Goal: Task Accomplishment & Management: Manage account settings

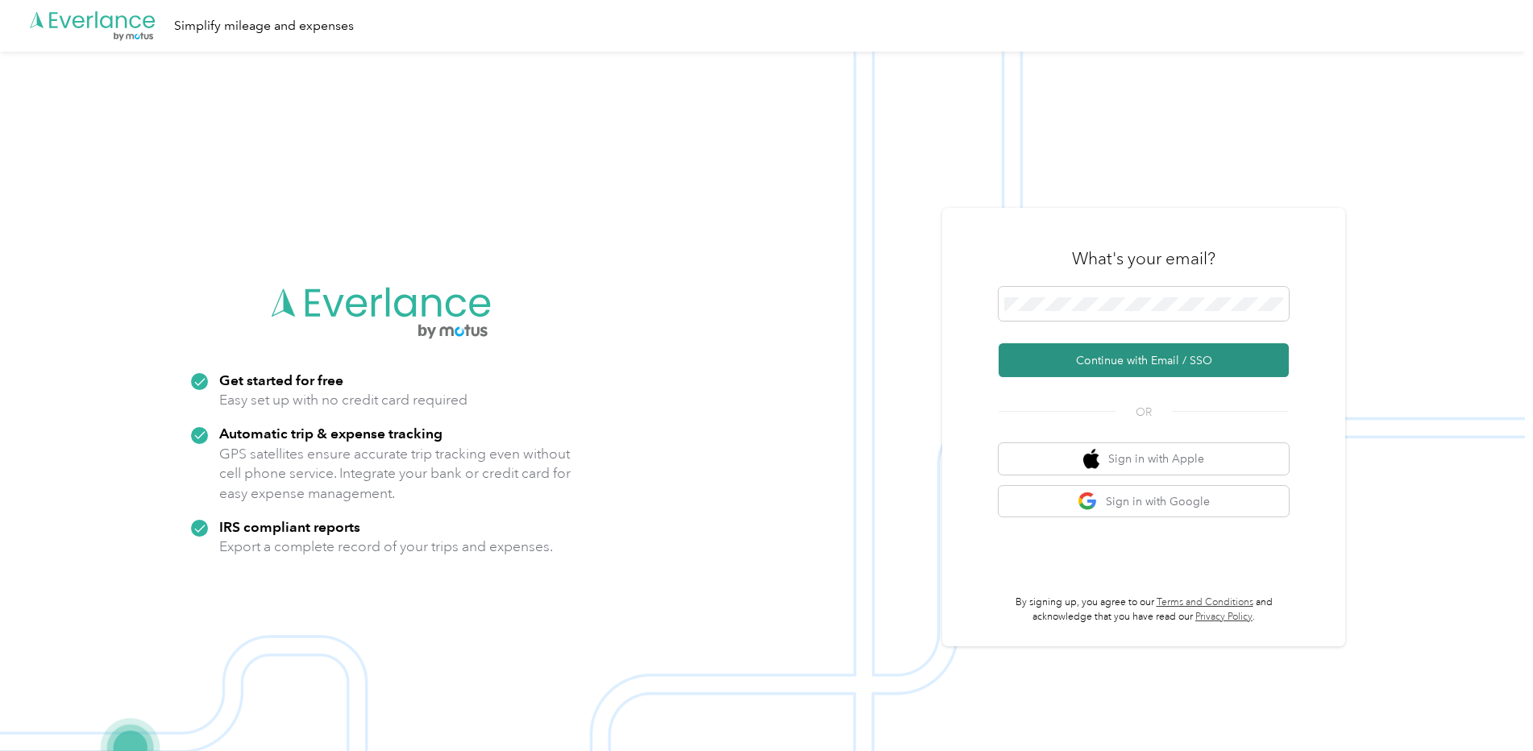
click at [1071, 366] on button "Continue with Email / SSO" at bounding box center [1144, 360] width 290 height 34
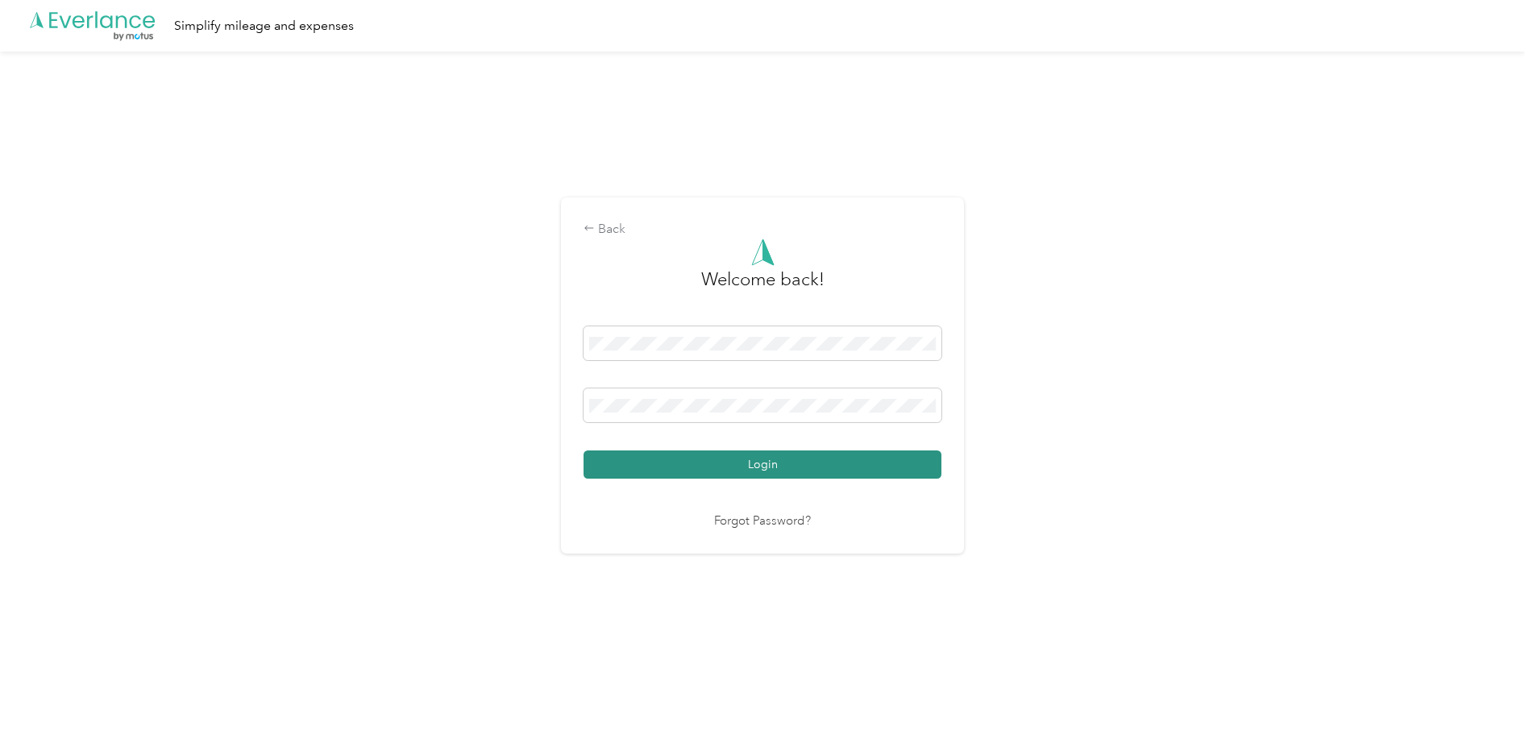
click at [787, 470] on button "Login" at bounding box center [763, 465] width 358 height 28
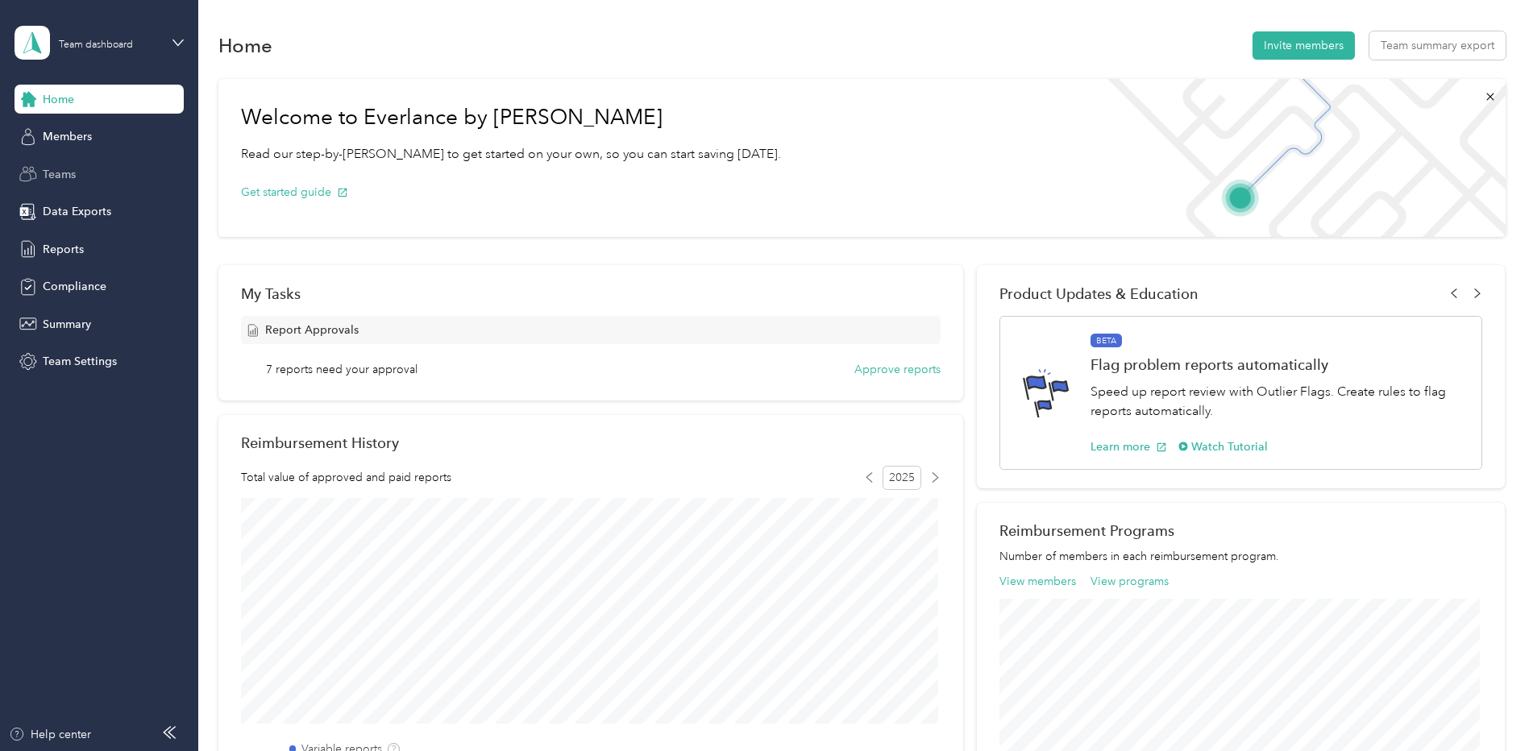
click at [53, 175] on span "Teams" at bounding box center [59, 174] width 33 height 17
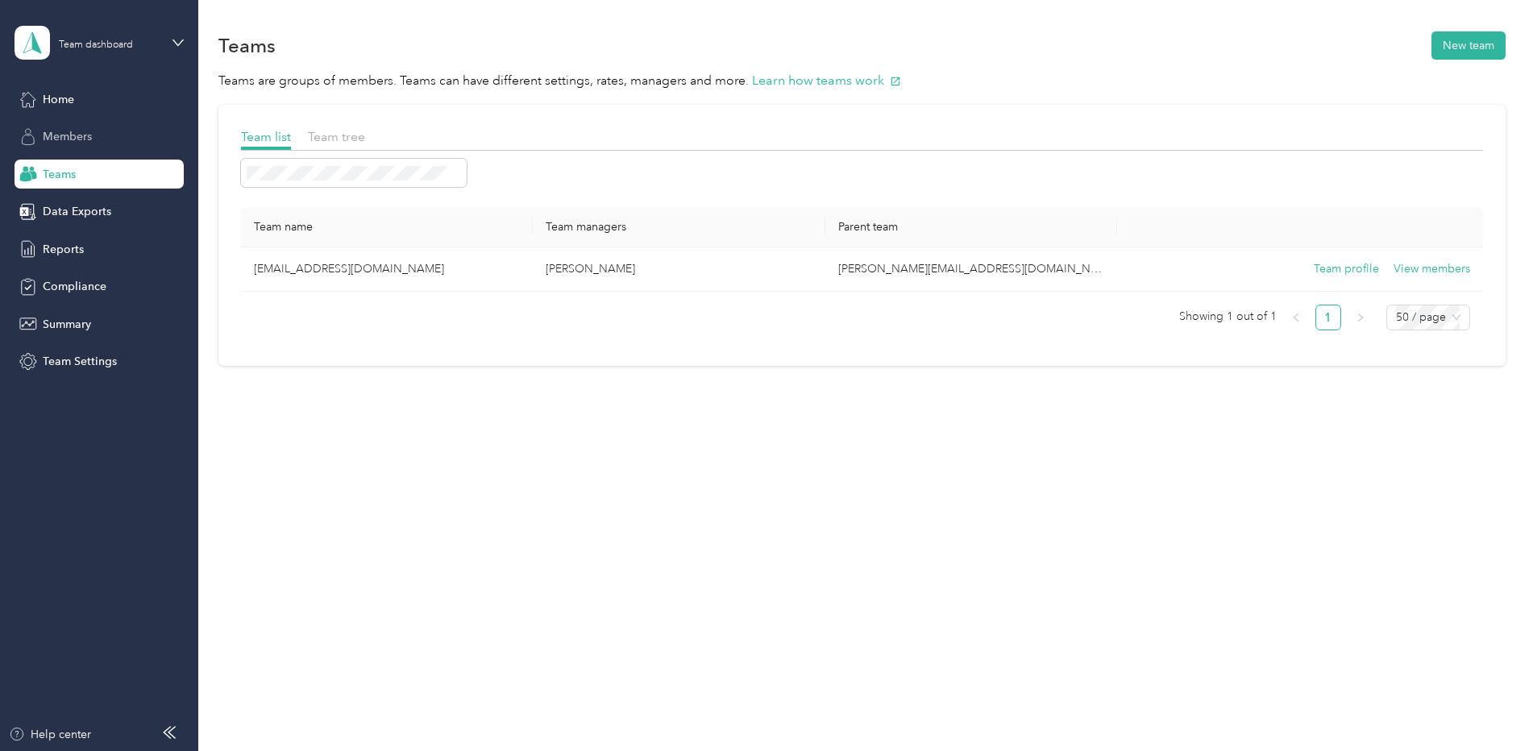
click at [75, 136] on span "Members" at bounding box center [67, 136] width 49 height 17
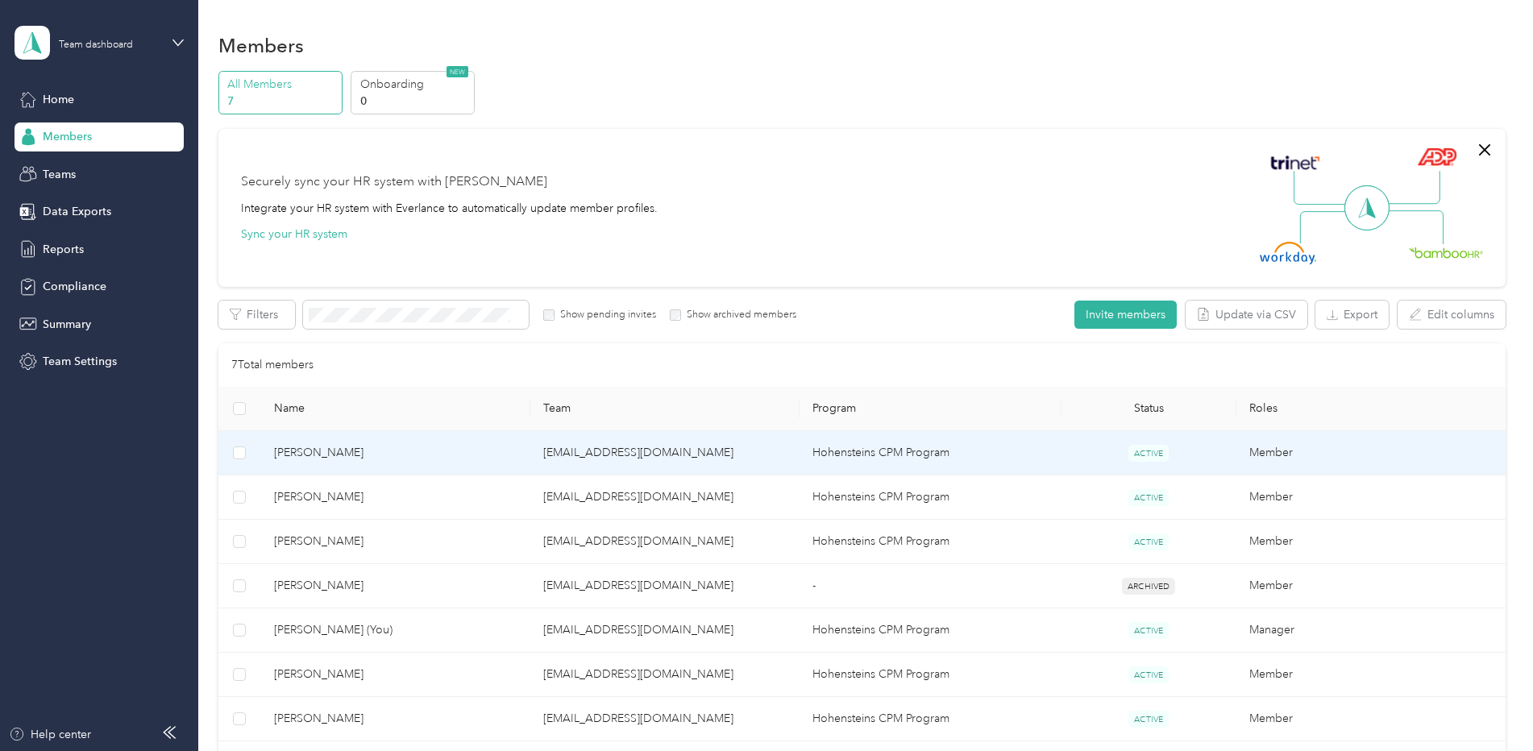
click at [337, 446] on span "Dave Andrews" at bounding box center [395, 453] width 243 height 18
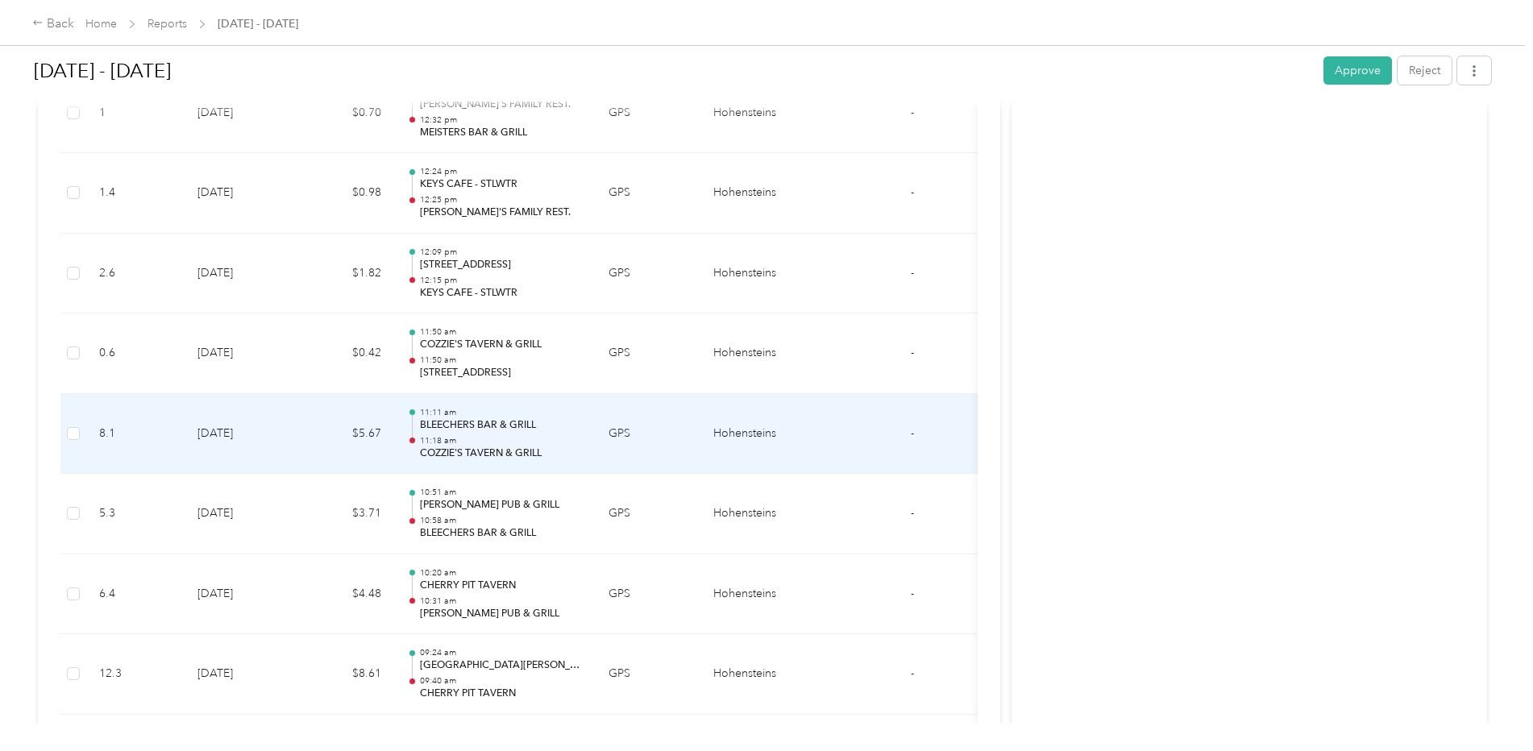
scroll to position [5686, 0]
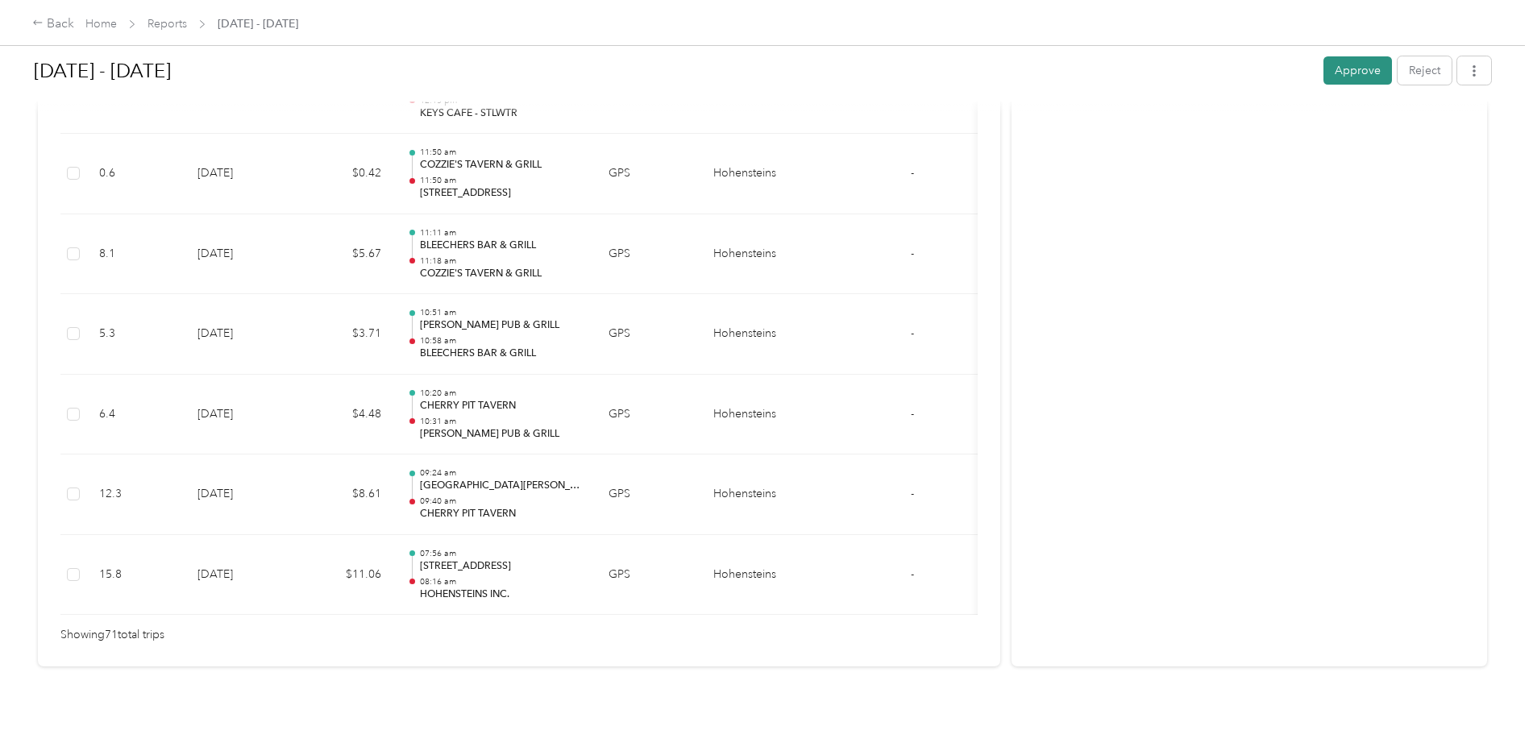
click at [1362, 77] on button "Approve" at bounding box center [1358, 70] width 69 height 28
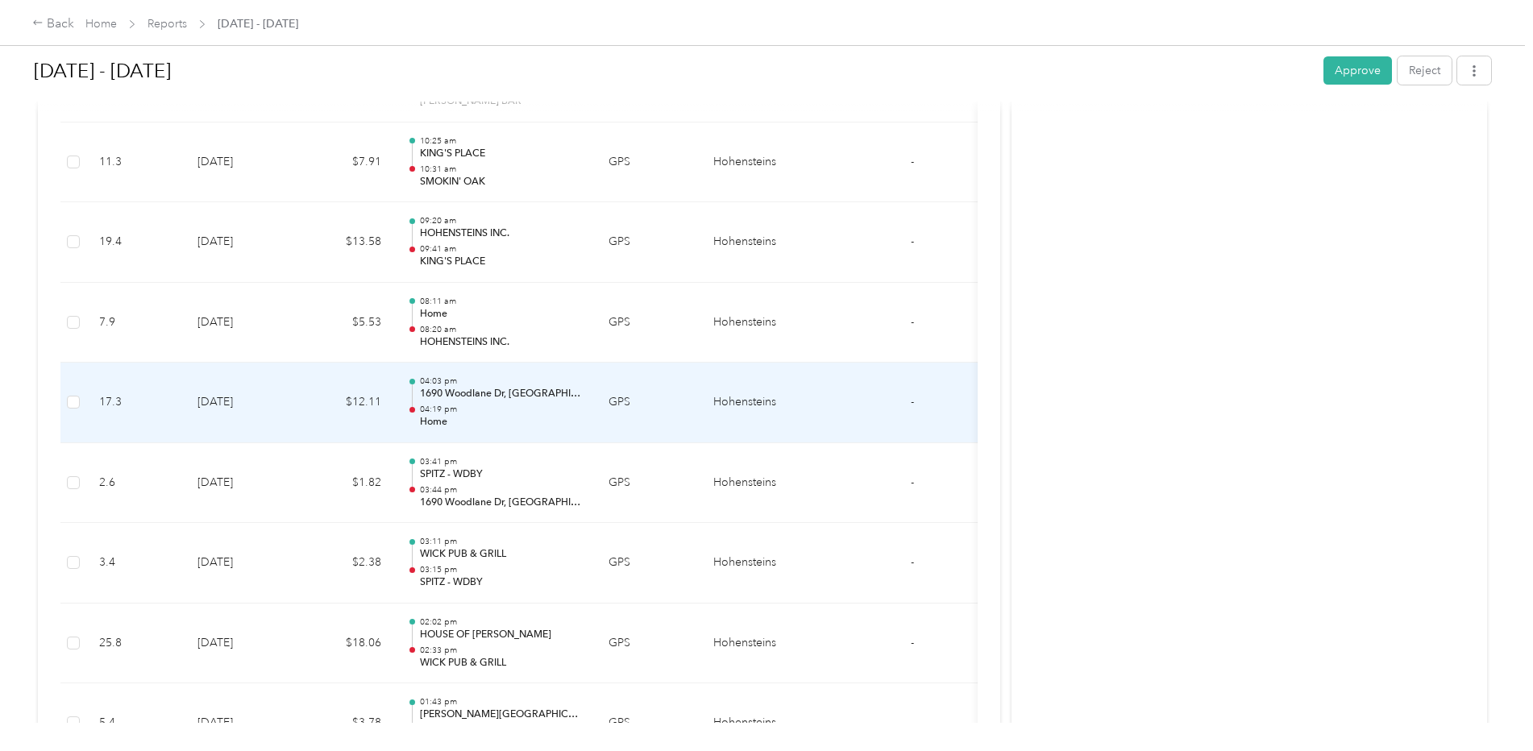
scroll to position [1823, 0]
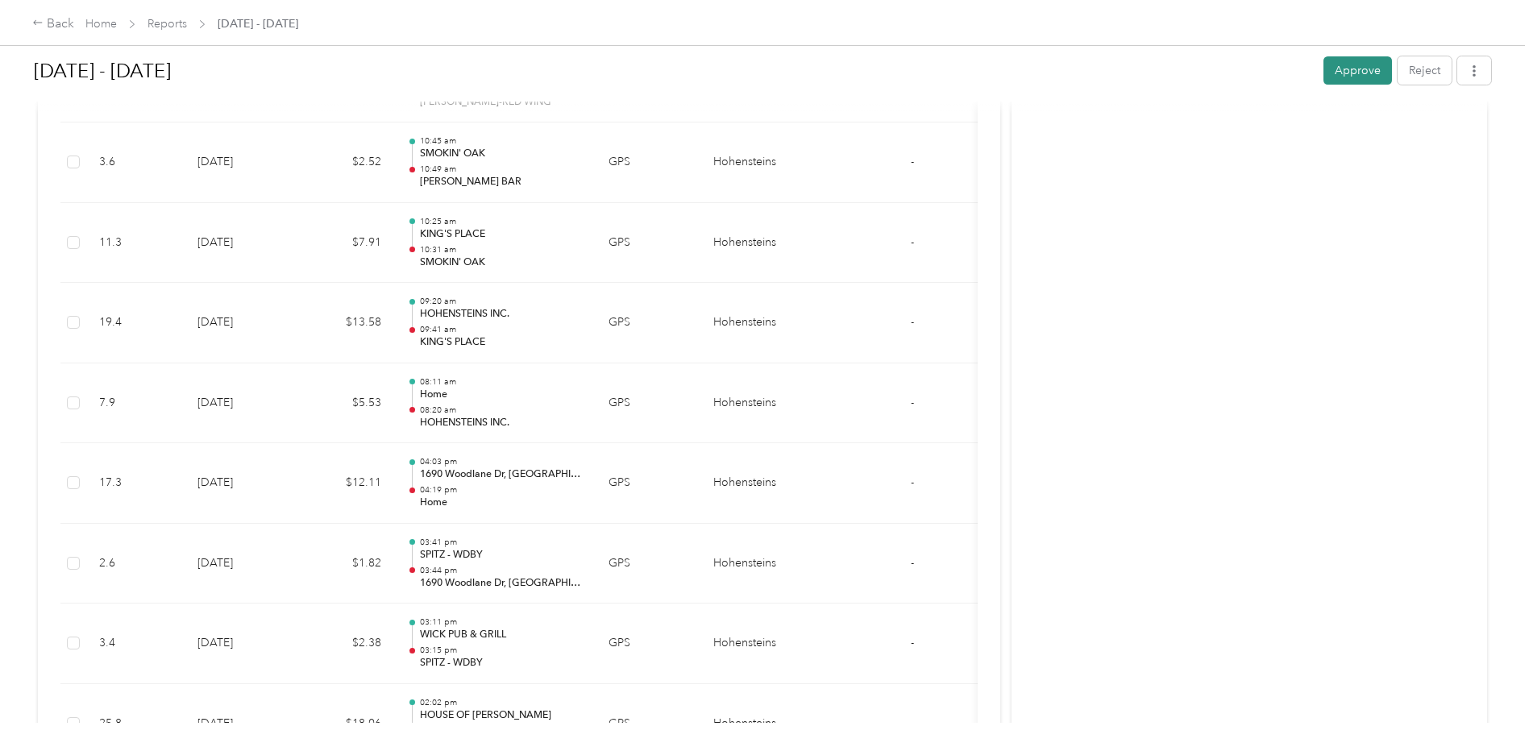
click at [1329, 68] on button "Approve" at bounding box center [1358, 70] width 69 height 28
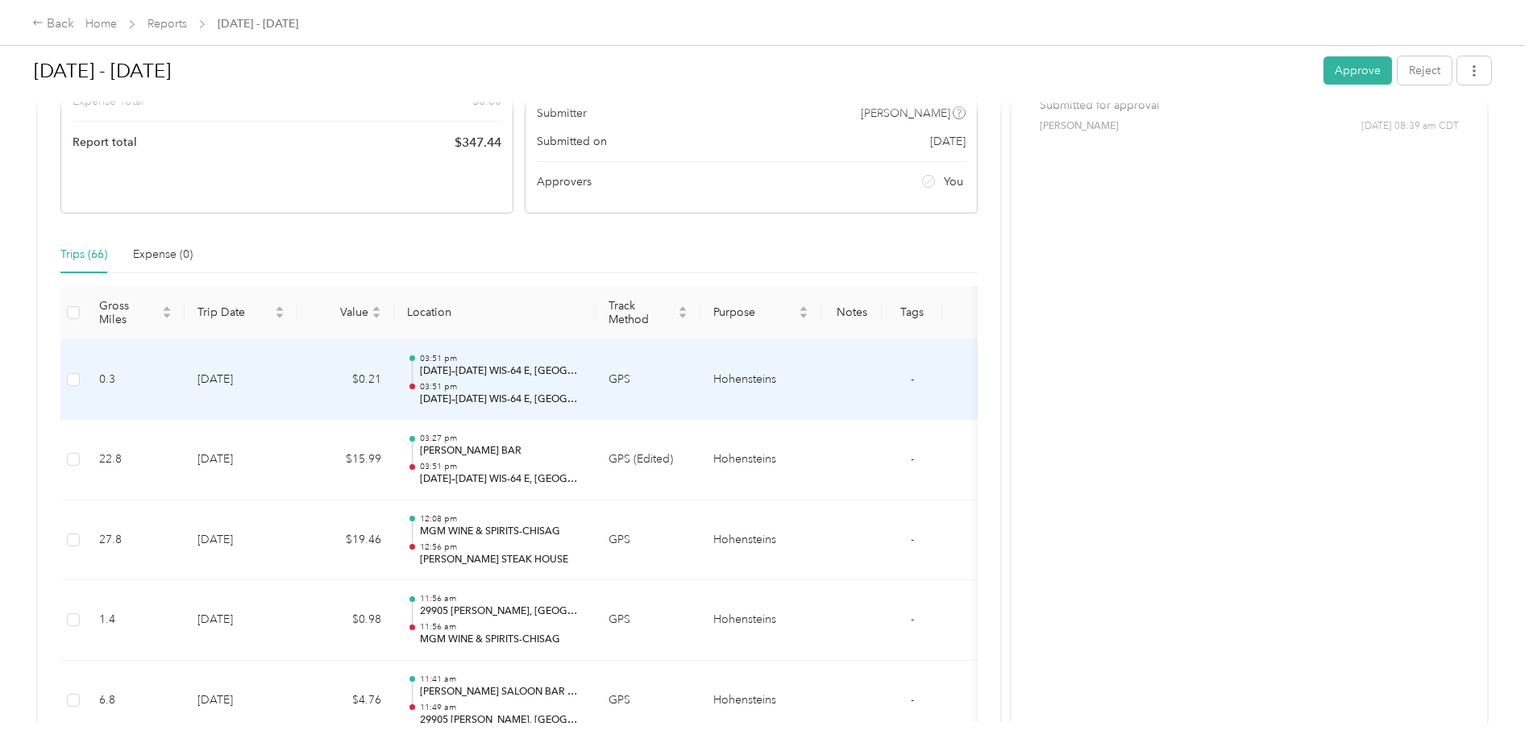
scroll to position [322, 0]
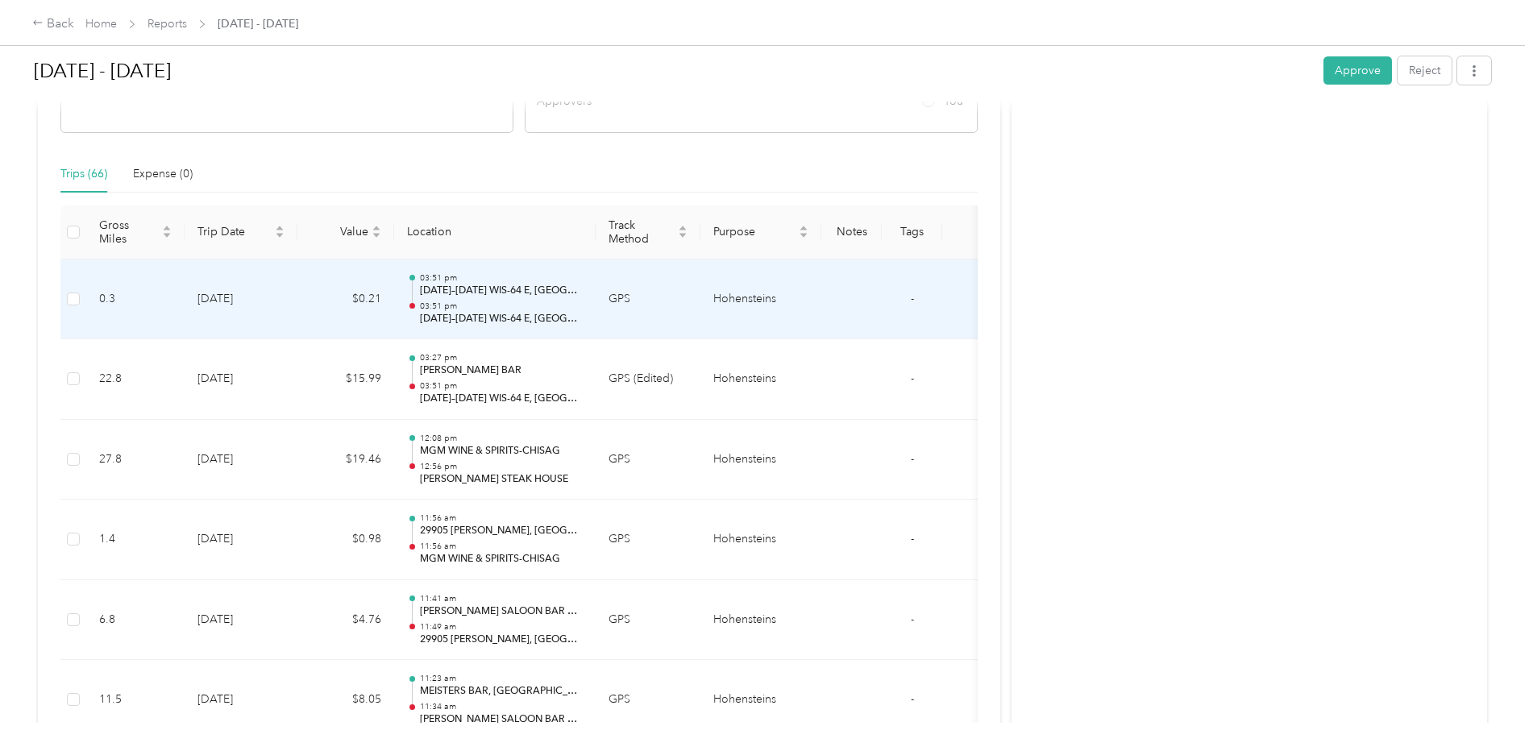
click at [754, 299] on td "Hohensteins" at bounding box center [761, 300] width 121 height 81
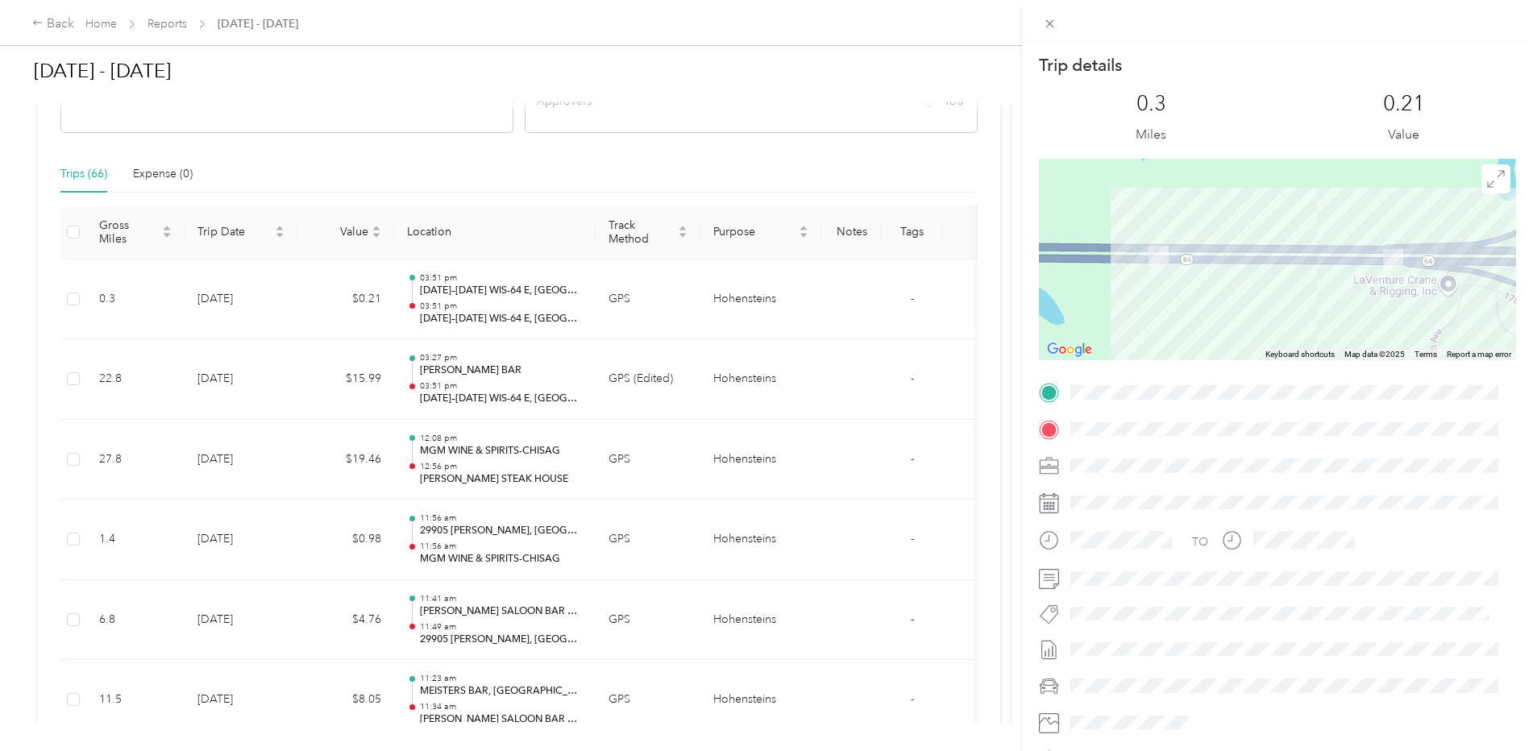
click at [321, 413] on div "Trip details This trip cannot be edited because it is either under review, appr…" at bounding box center [766, 375] width 1533 height 751
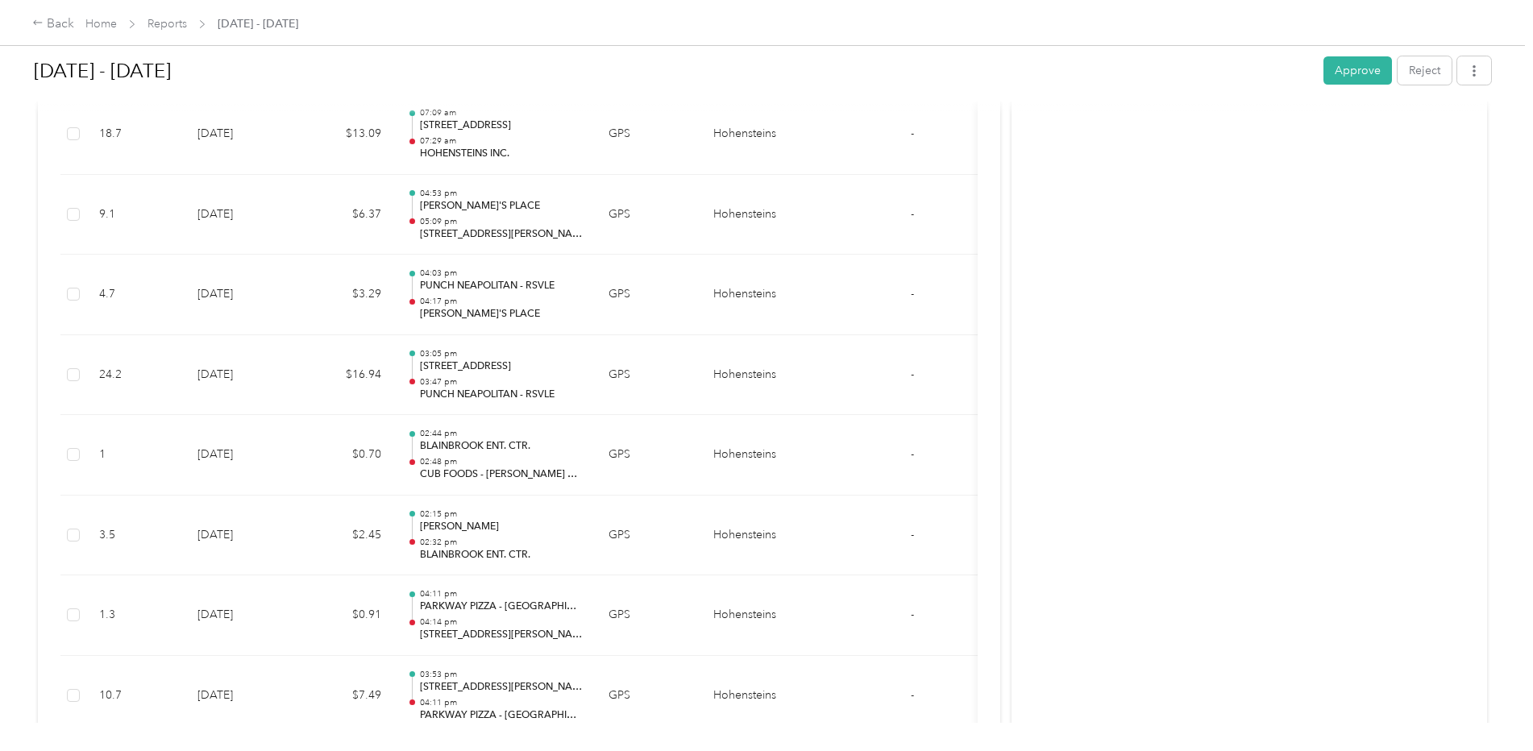
scroll to position [1129, 0]
click at [1345, 69] on button "Approve" at bounding box center [1358, 70] width 69 height 28
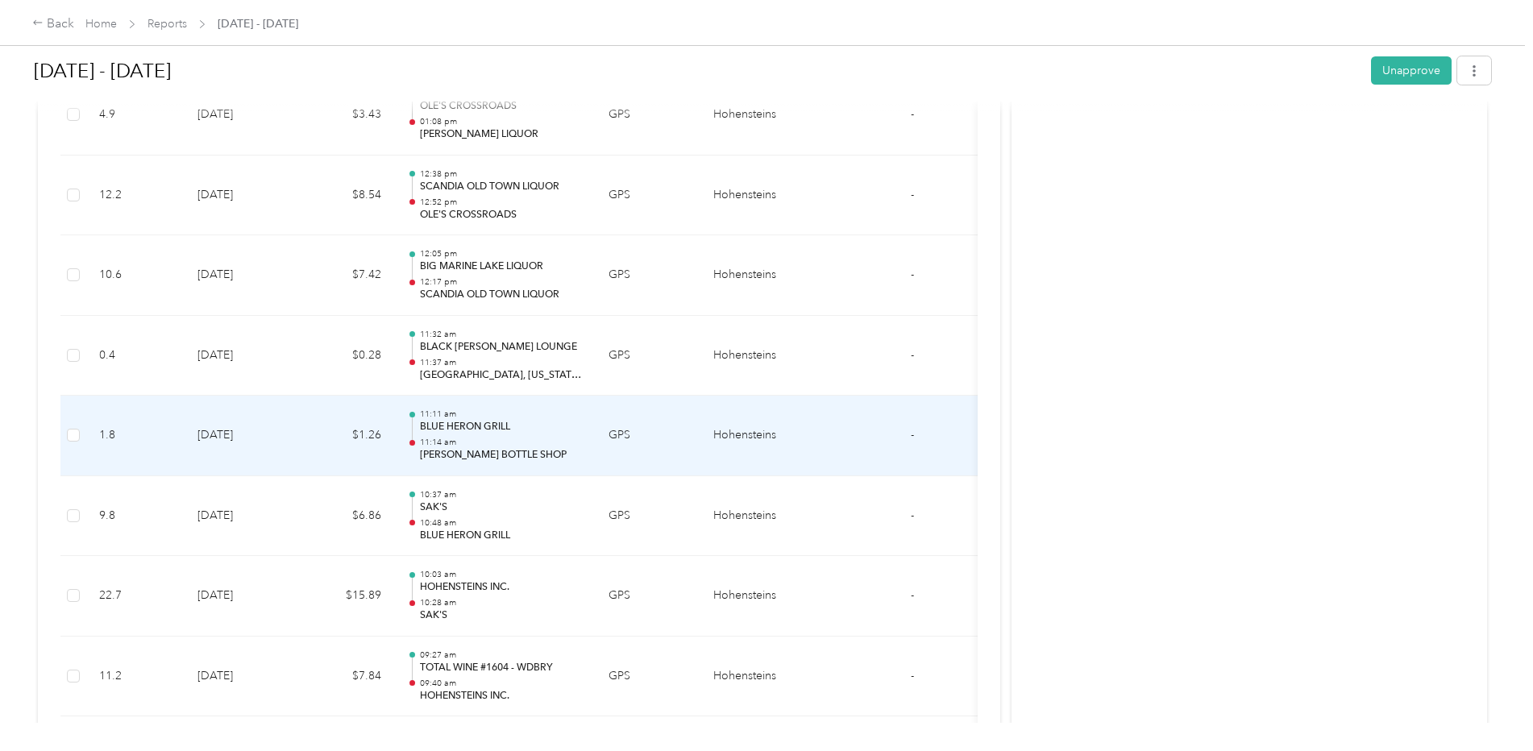
scroll to position [5285, 0]
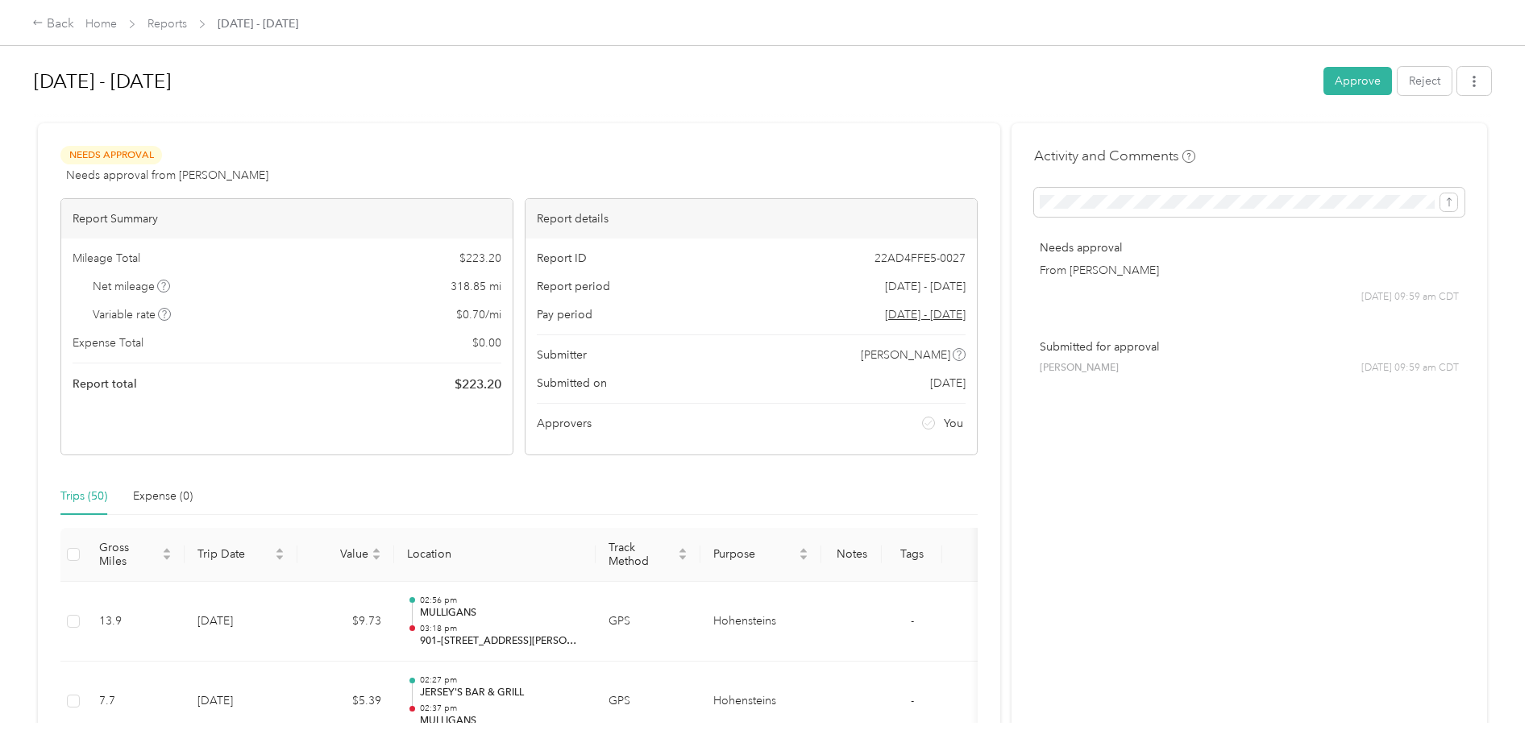
scroll to position [161, 0]
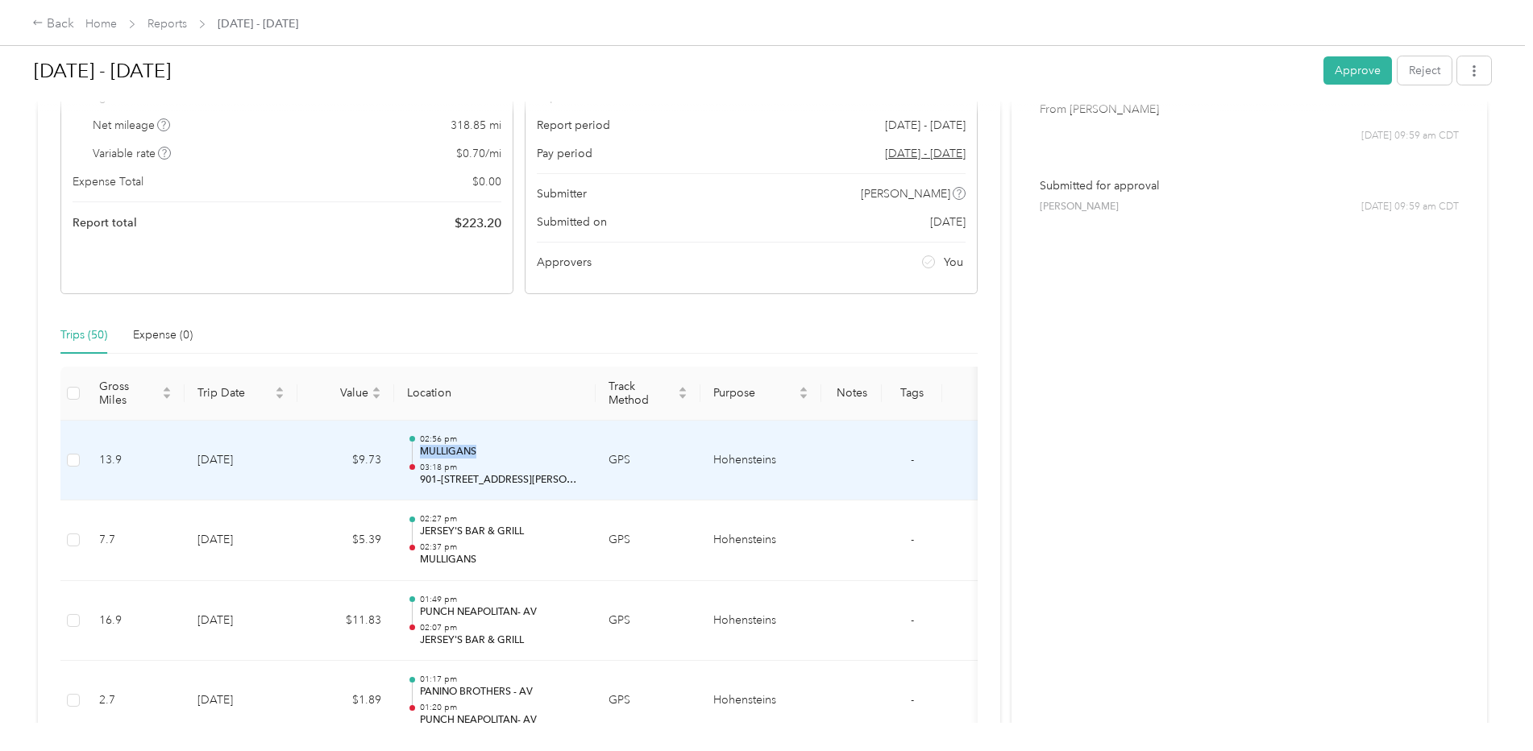
drag, startPoint x: 480, startPoint y: 451, endPoint x: 423, endPoint y: 447, distance: 57.4
click at [423, 447] on p "MULLIGANS" at bounding box center [501, 452] width 163 height 15
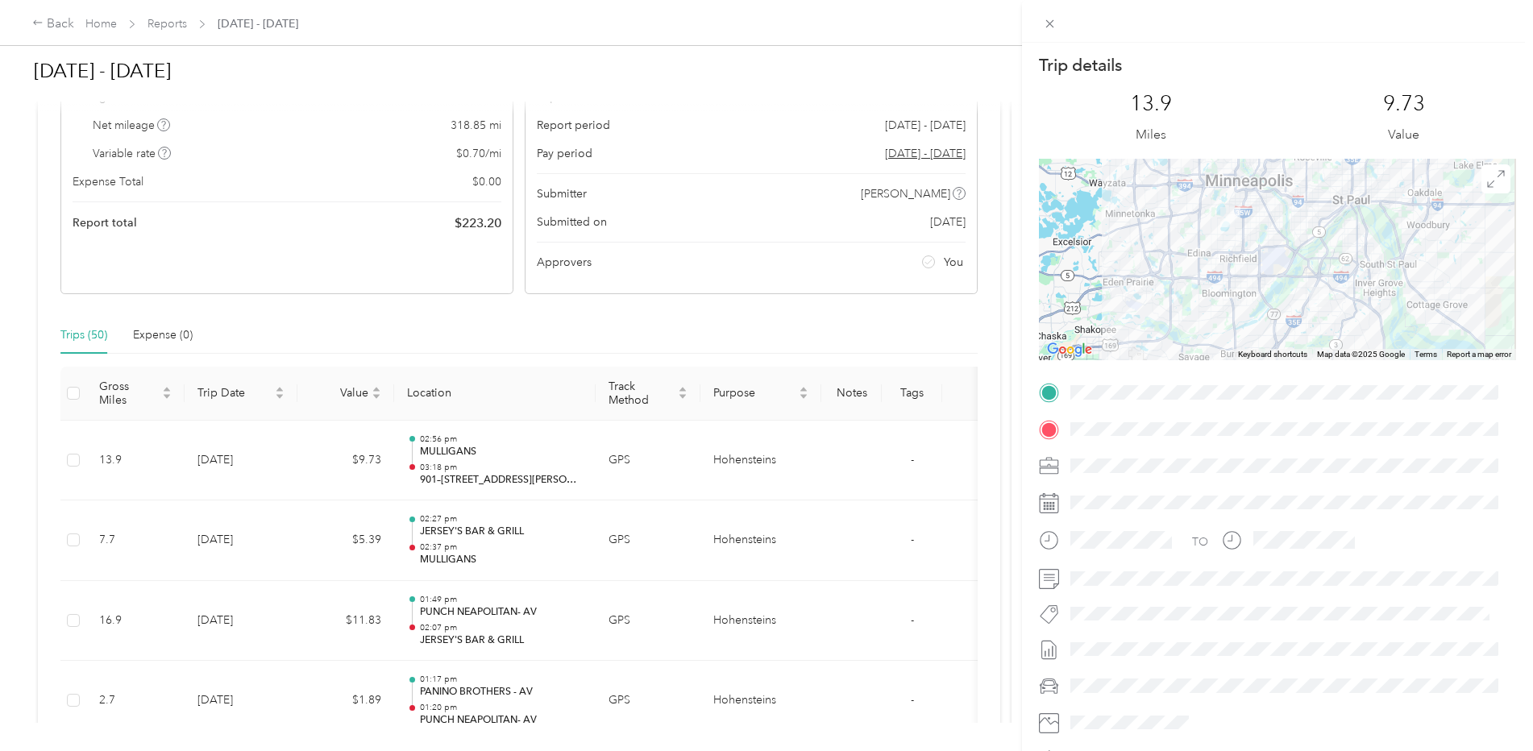
drag, startPoint x: 427, startPoint y: 447, endPoint x: 481, endPoint y: 452, distance: 54.2
click at [481, 452] on div "Trip details This trip cannot be edited because it is either under review, appr…" at bounding box center [766, 375] width 1533 height 751
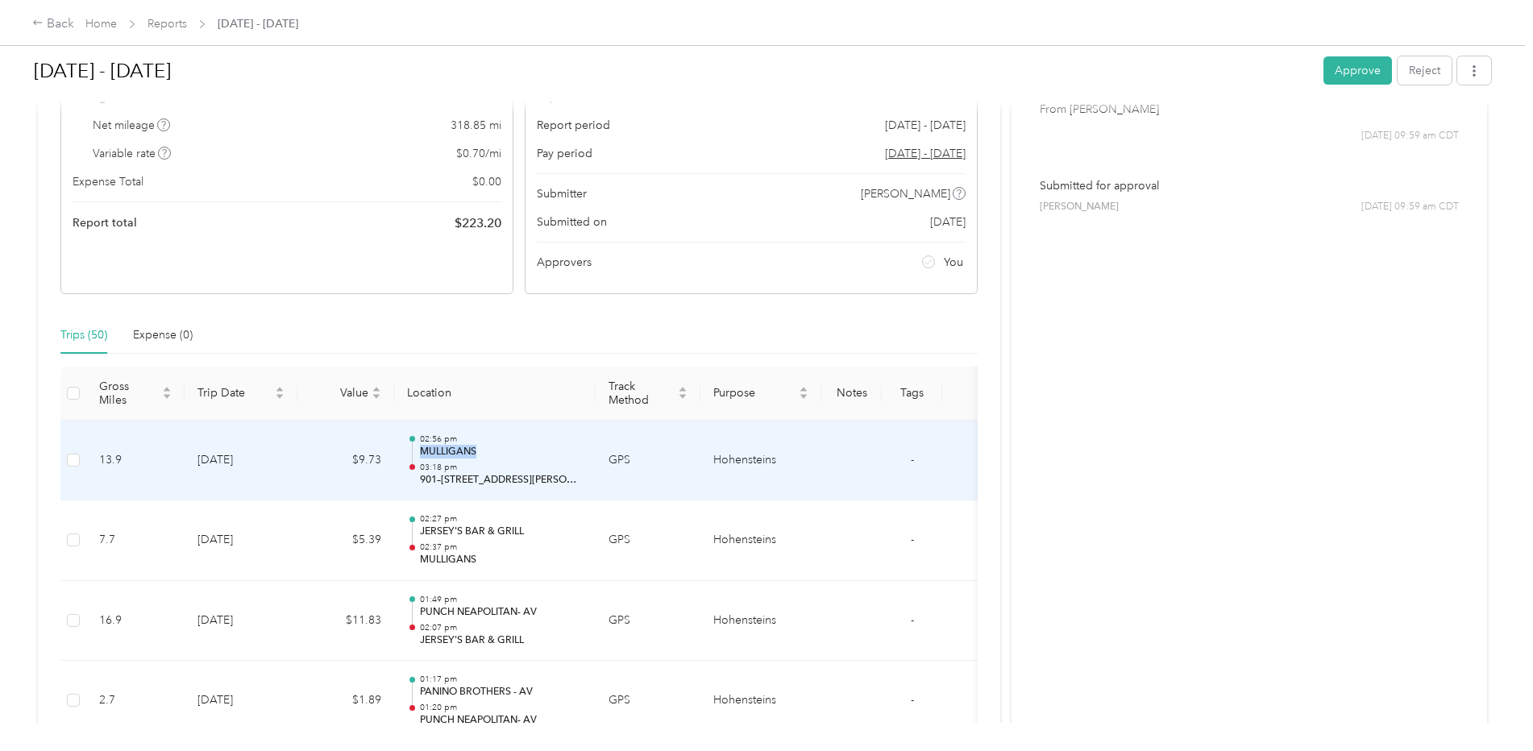
drag, startPoint x: 489, startPoint y: 453, endPoint x: 419, endPoint y: 451, distance: 69.4
copy p "MULLIGANS"
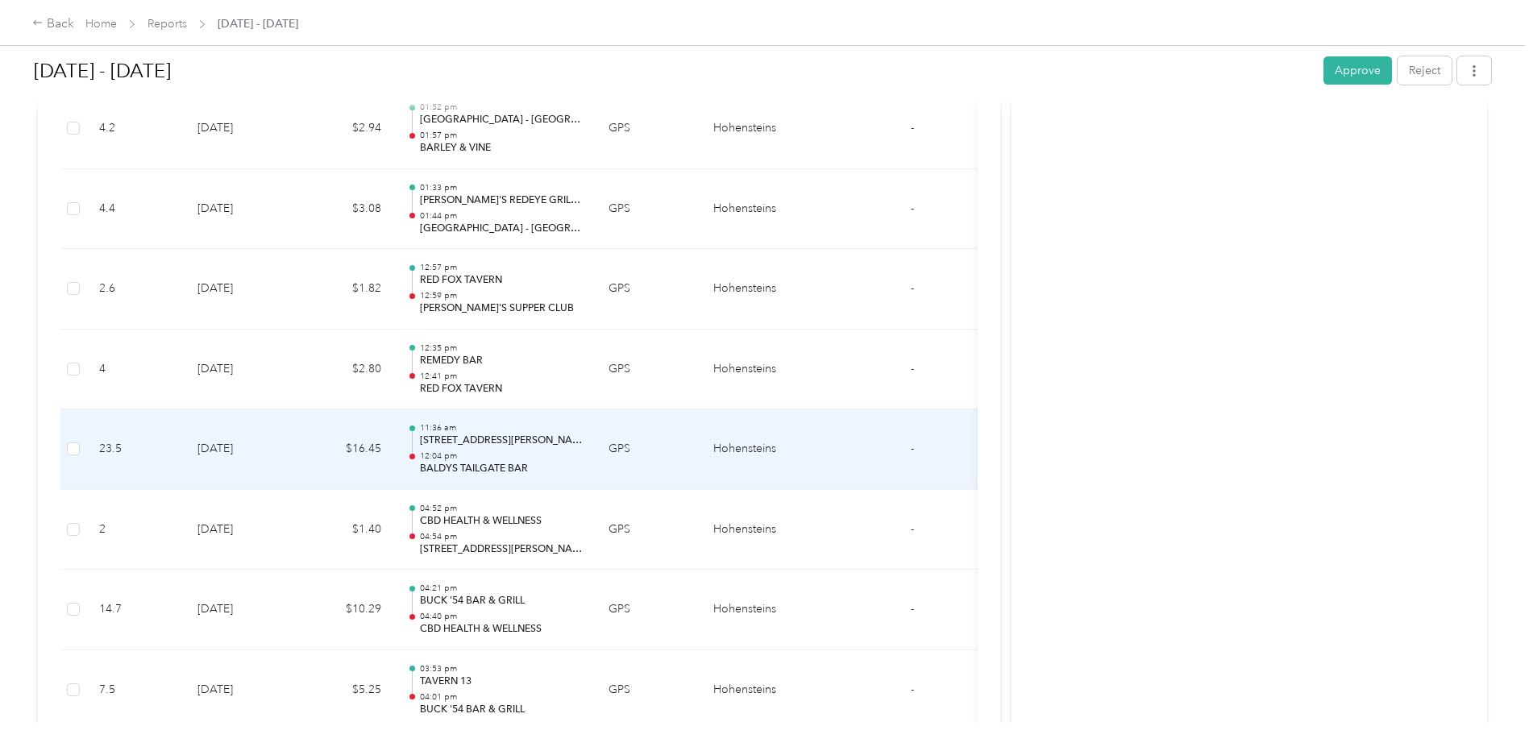
scroll to position [2419, 0]
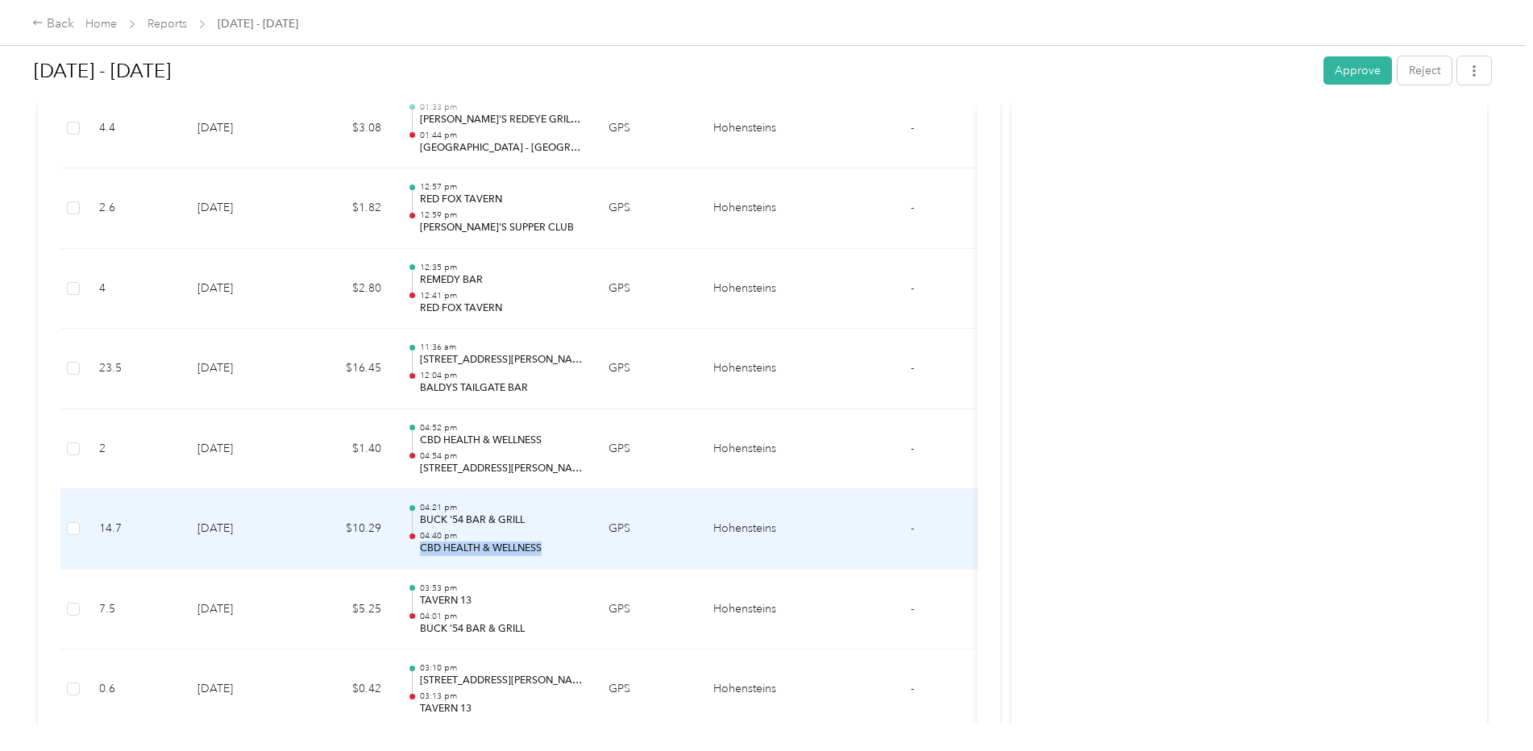
drag, startPoint x: 543, startPoint y: 547, endPoint x: 422, endPoint y: 547, distance: 120.9
click at [422, 547] on p "CBD HEALTH & WELLNESS" at bounding box center [501, 549] width 163 height 15
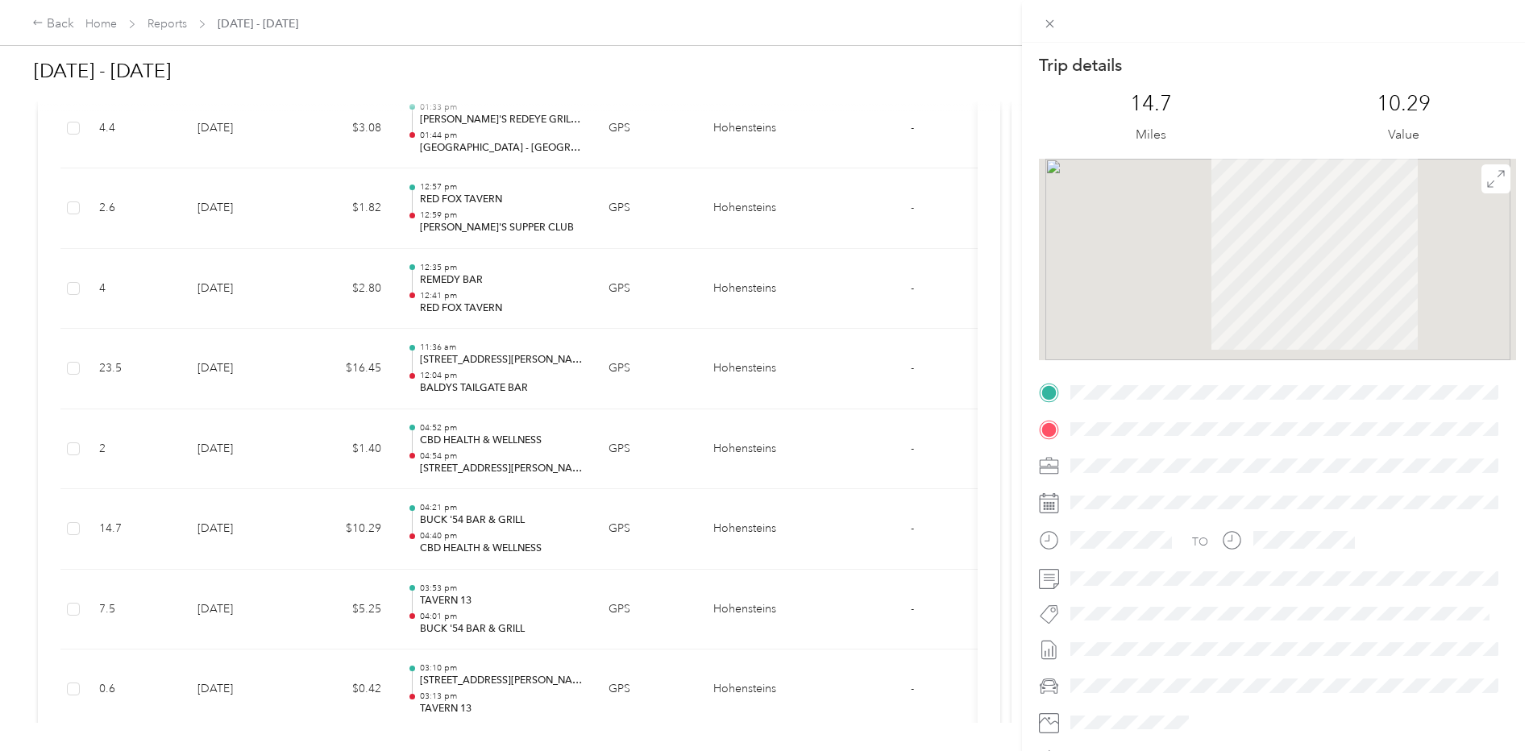
drag, startPoint x: 422, startPoint y: 547, endPoint x: 455, endPoint y: 543, distance: 33.2
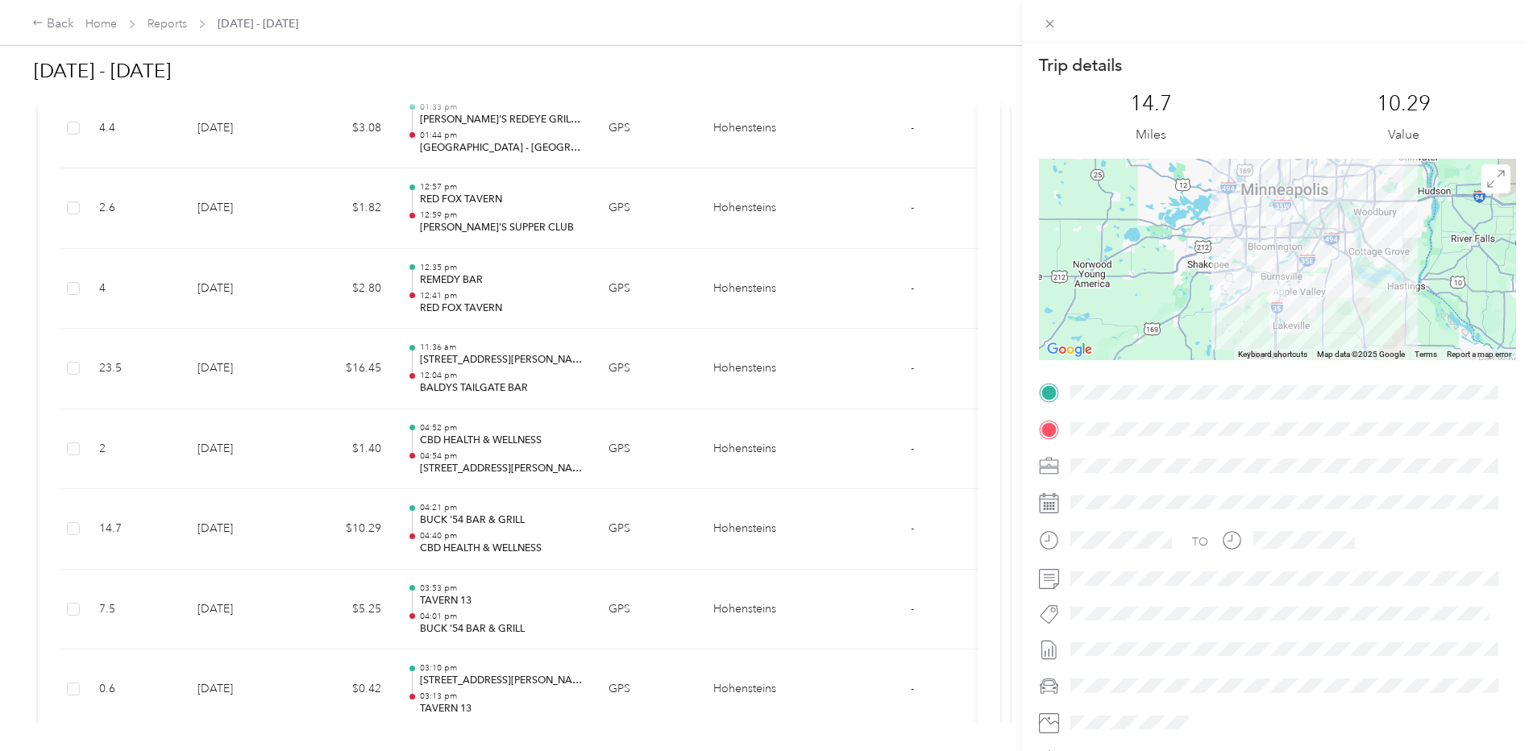
click at [1211, 435] on span at bounding box center [1290, 430] width 451 height 26
click at [545, 568] on div "Trip details This trip cannot be edited because it is either under review, appr…" at bounding box center [766, 375] width 1533 height 751
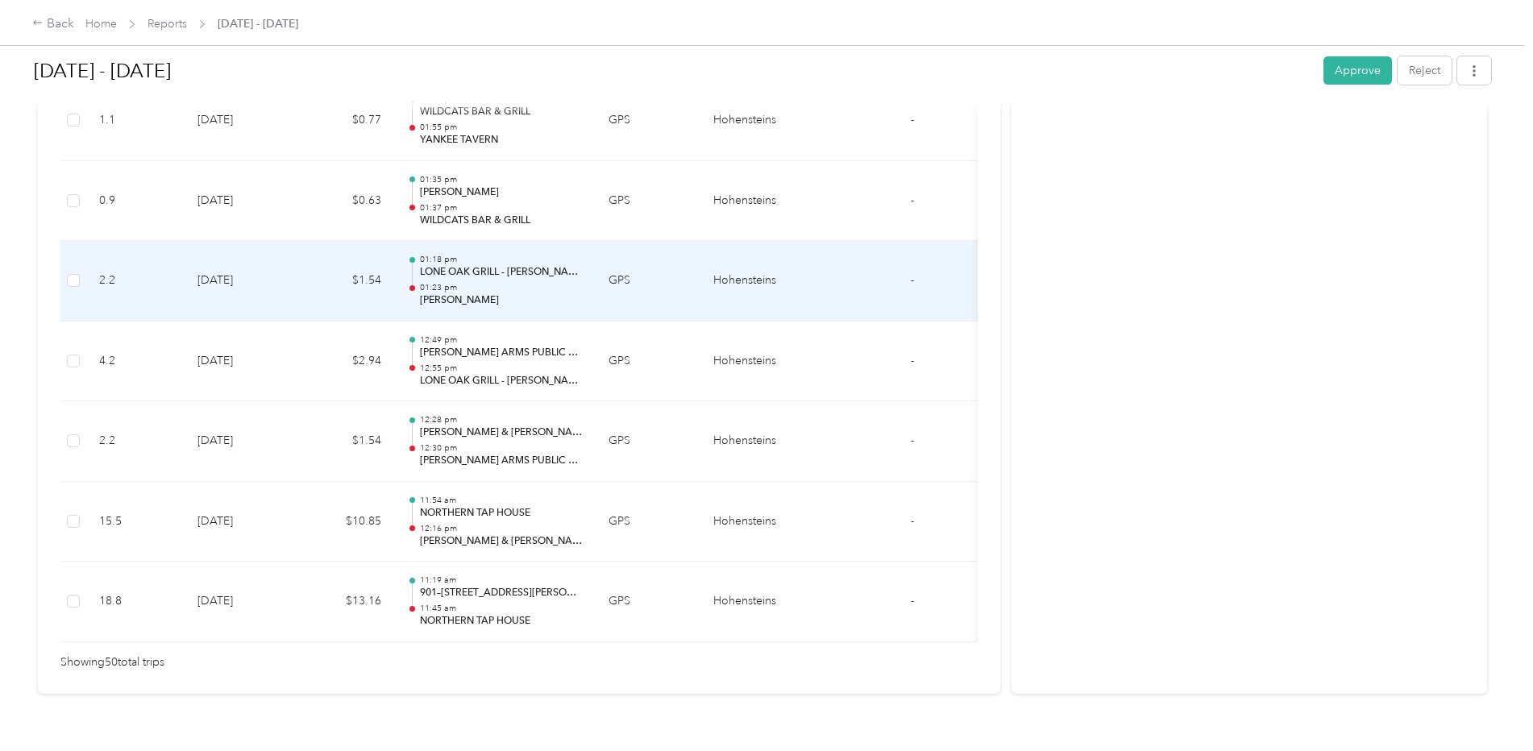
scroll to position [4002, 0]
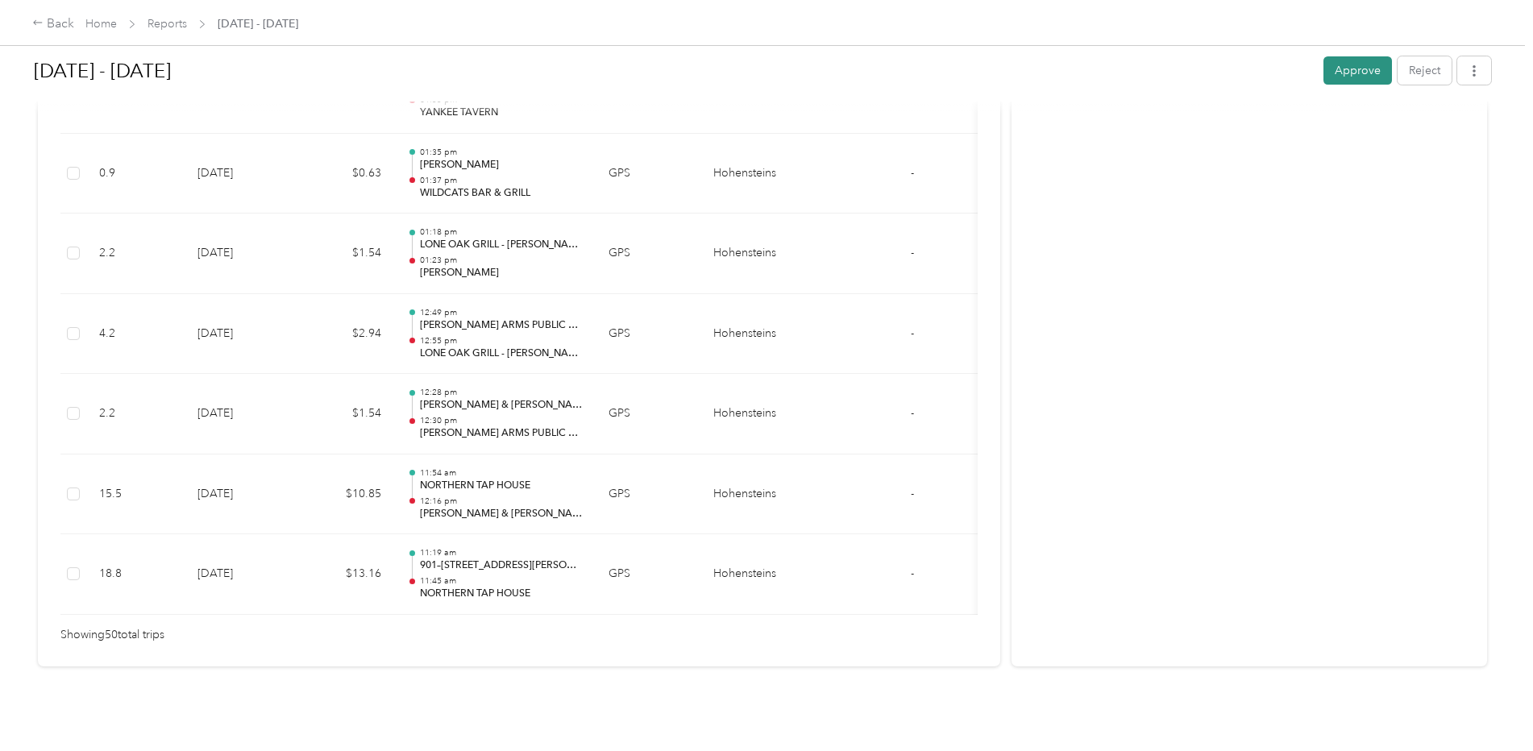
click at [1366, 72] on button "Approve" at bounding box center [1358, 70] width 69 height 28
